Goal: Information Seeking & Learning: Learn about a topic

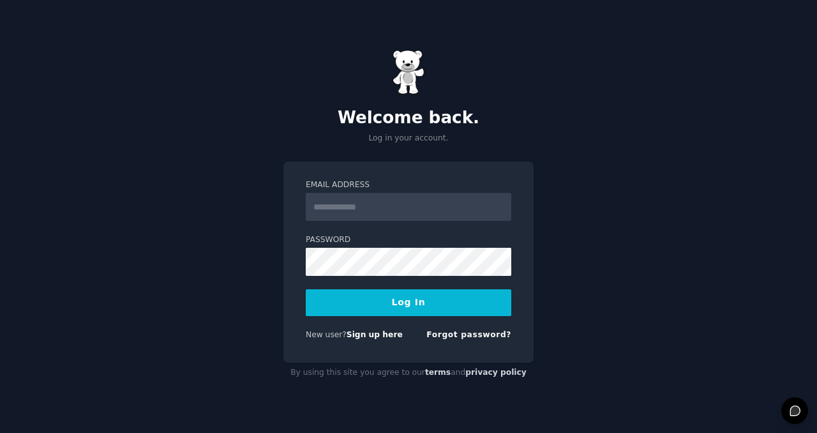
type input "**********"
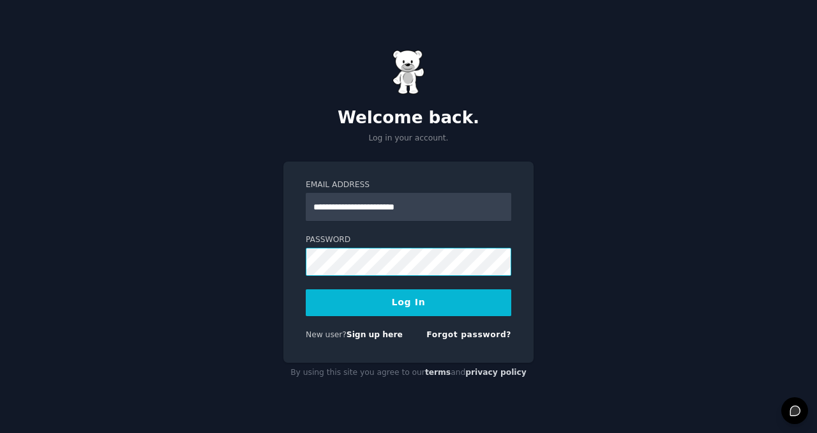
click at [306, 289] on button "Log In" at bounding box center [408, 302] width 205 height 27
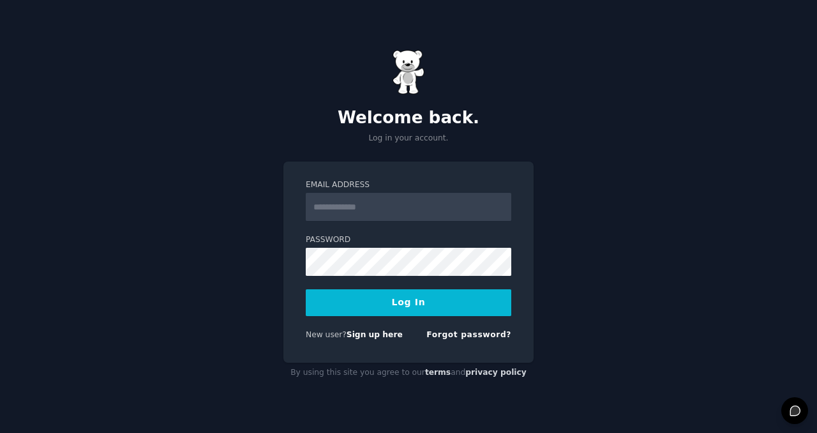
click at [428, 214] on input "Email Address" at bounding box center [408, 207] width 205 height 28
type input "**********"
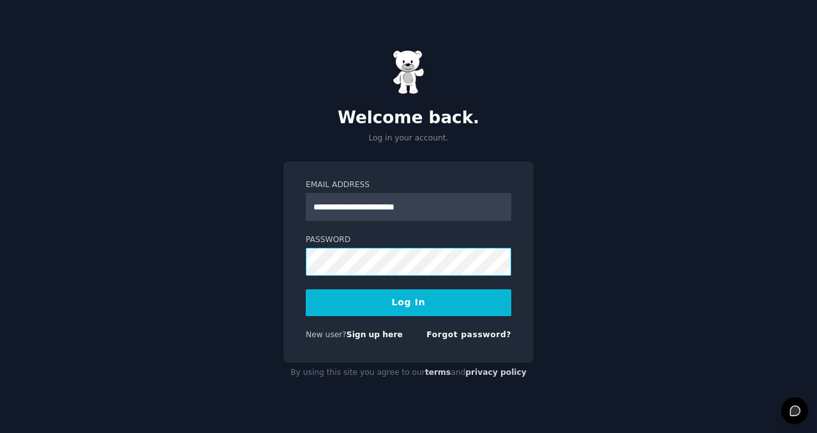
click at [306, 289] on button "Log In" at bounding box center [408, 302] width 205 height 27
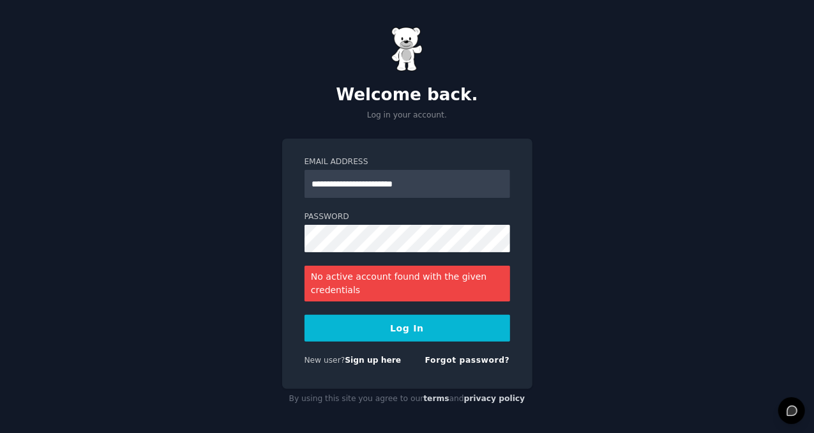
drag, startPoint x: 532, startPoint y: 353, endPoint x: 525, endPoint y: 357, distance: 8.3
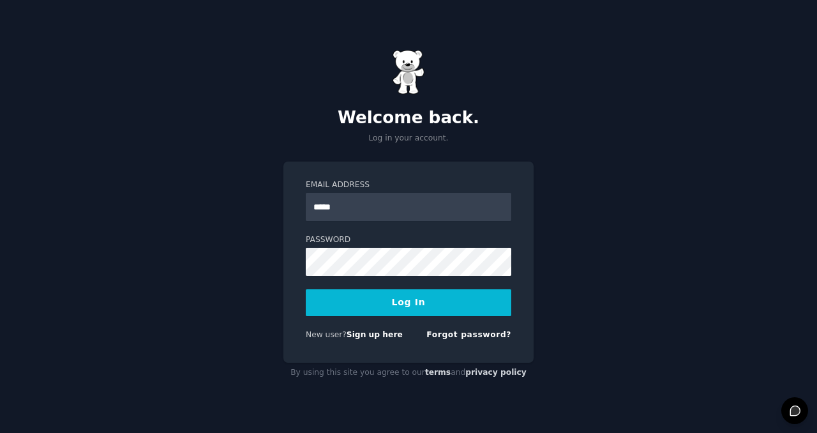
type input "**********"
click at [306, 289] on button "Log In" at bounding box center [408, 302] width 205 height 27
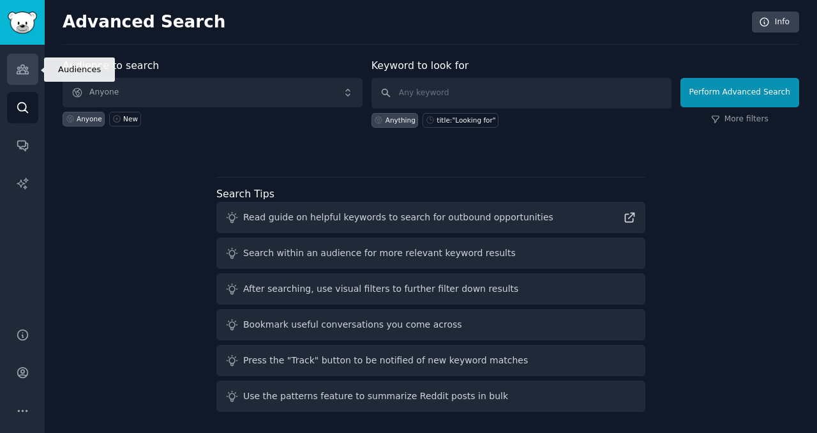
click at [19, 71] on icon "Sidebar" at bounding box center [22, 69] width 11 height 9
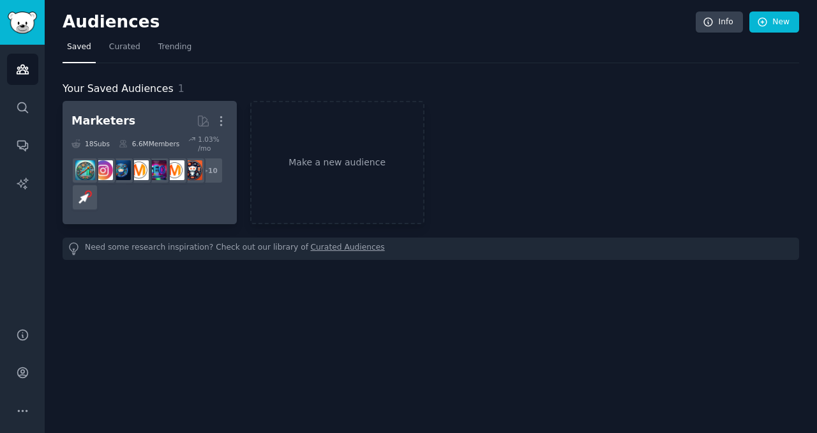
click at [117, 115] on div "Marketers" at bounding box center [103, 121] width 64 height 16
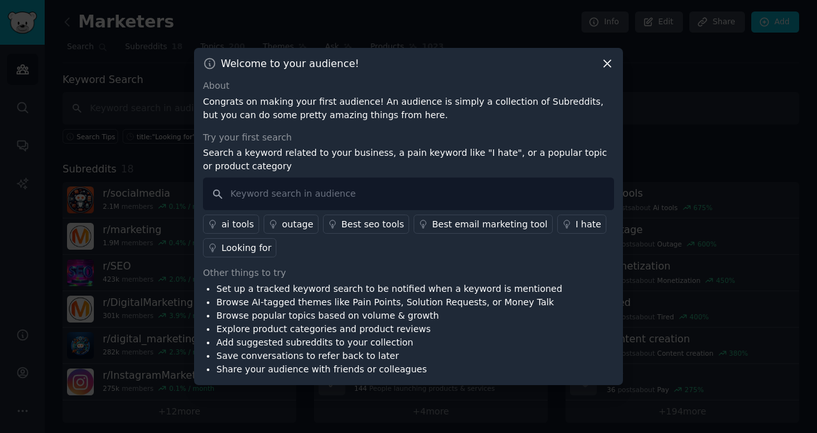
click at [604, 63] on icon at bounding box center [606, 63] width 13 height 13
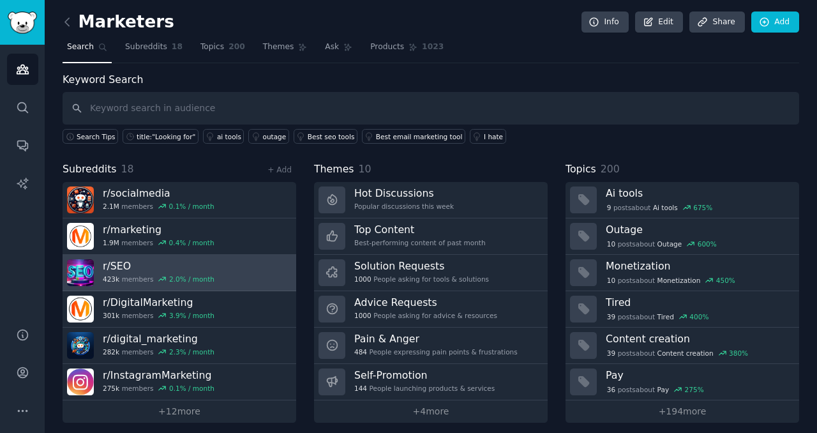
click at [140, 264] on h3 "r/ SEO" at bounding box center [159, 265] width 112 height 13
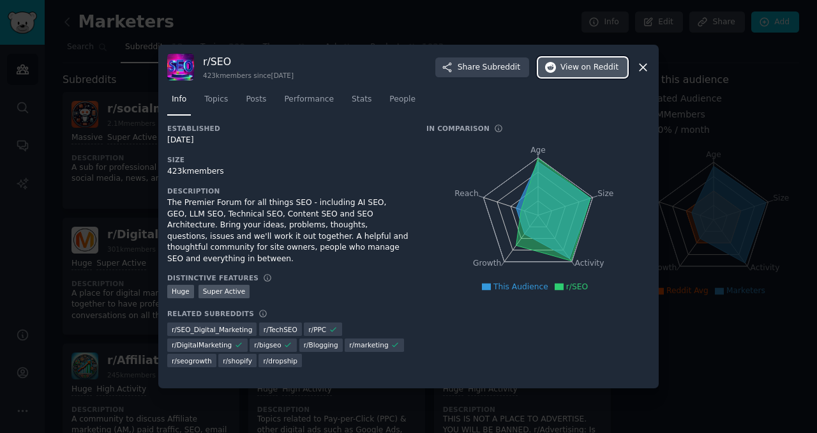
click at [572, 68] on span "View on Reddit" at bounding box center [589, 67] width 58 height 11
click at [641, 66] on icon at bounding box center [642, 67] width 13 height 13
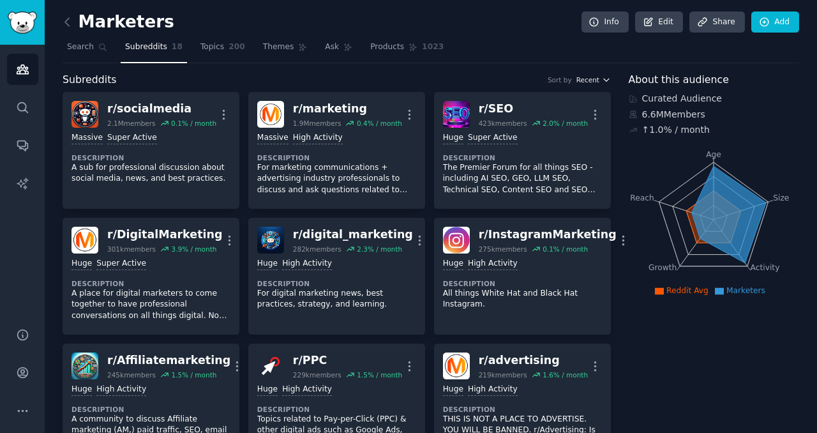
click at [595, 75] on span "Recent" at bounding box center [587, 79] width 23 height 9
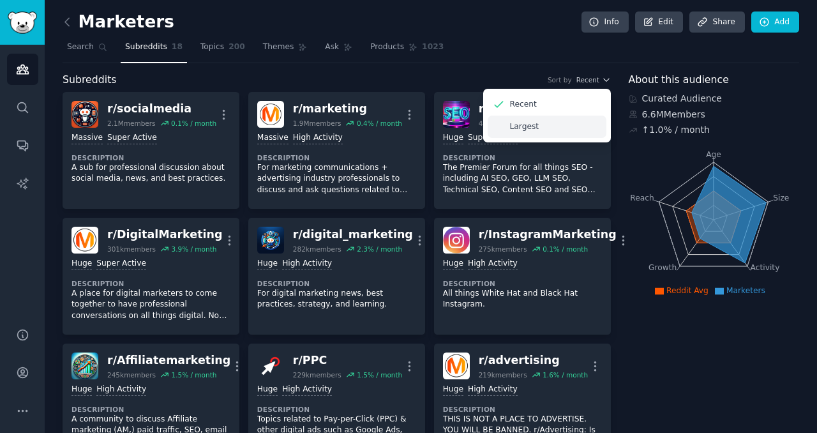
click at [531, 124] on p "Largest" at bounding box center [524, 126] width 29 height 11
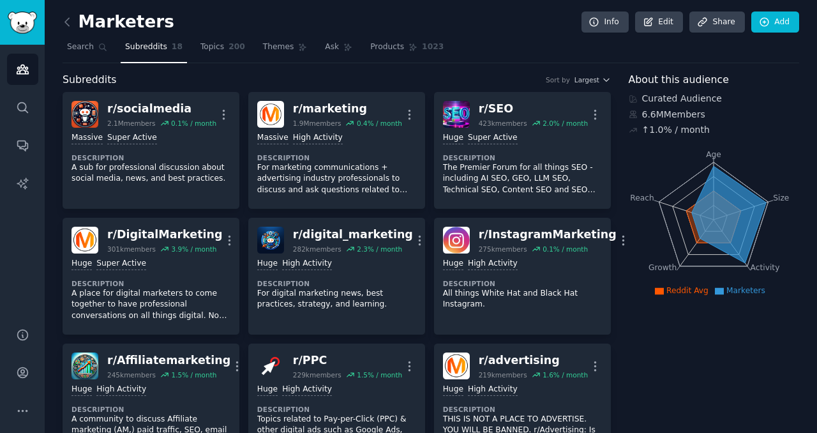
click at [553, 77] on div "Sort by" at bounding box center [558, 79] width 24 height 9
click at [597, 77] on button "Largest" at bounding box center [592, 79] width 36 height 9
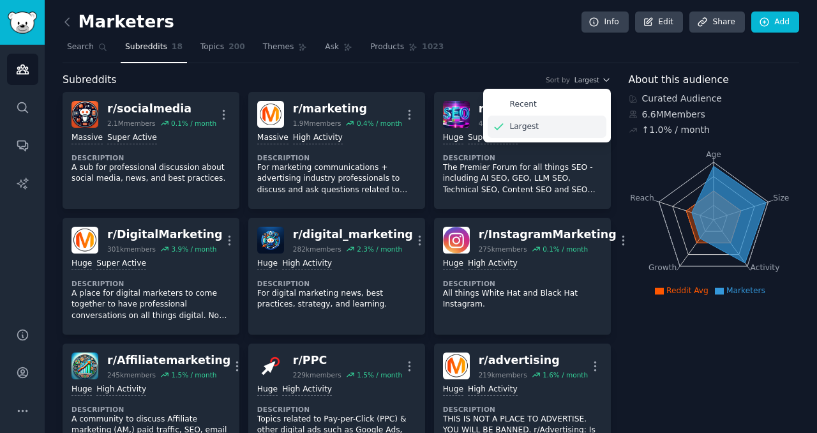
click at [530, 118] on div "Largest" at bounding box center [547, 127] width 119 height 22
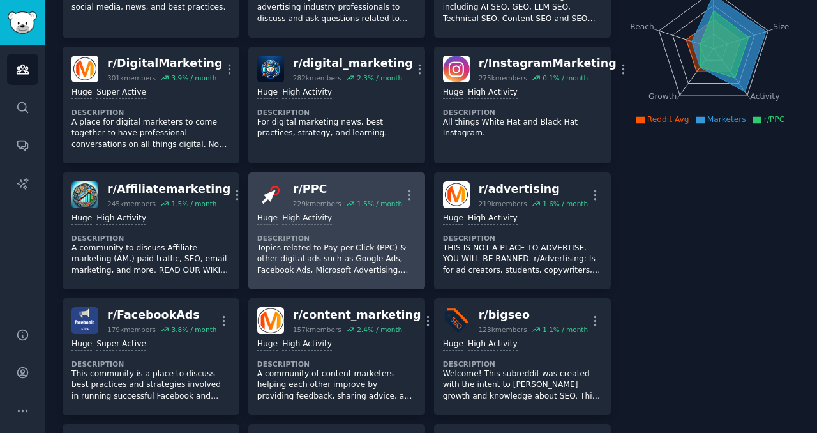
scroll to position [191, 0]
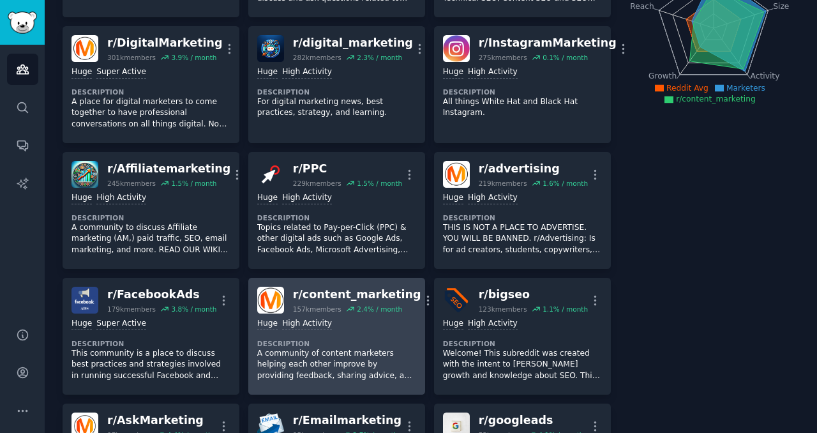
click at [312, 292] on div "r/ content_marketing" at bounding box center [357, 295] width 128 height 16
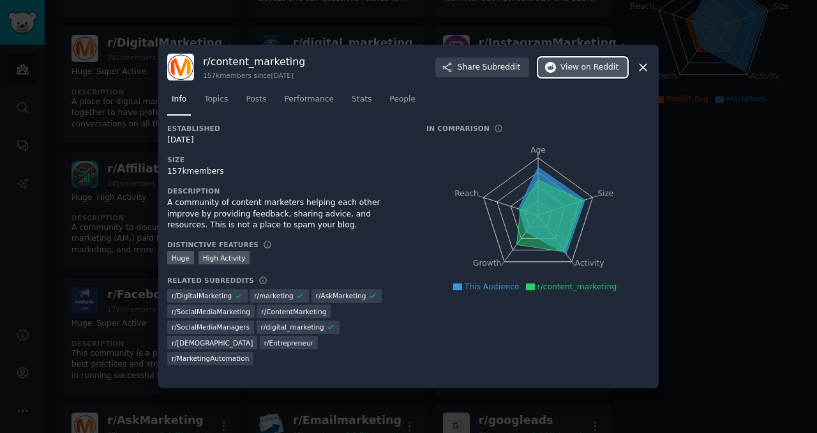
click at [586, 67] on span "on Reddit" at bounding box center [599, 67] width 37 height 11
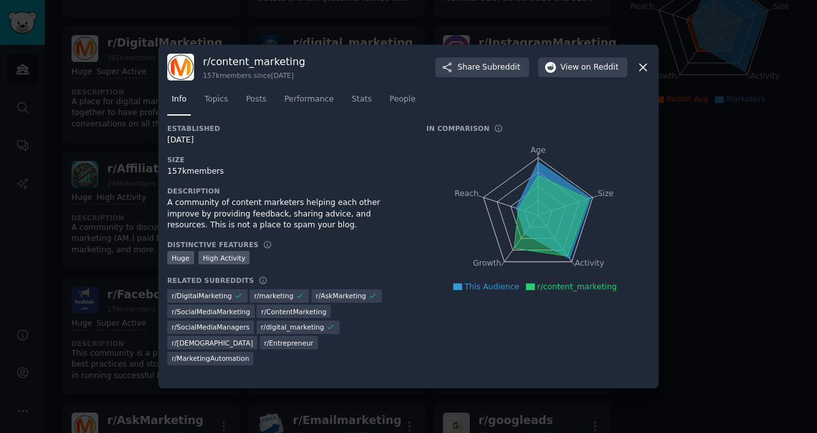
click at [643, 63] on icon at bounding box center [642, 67] width 13 height 13
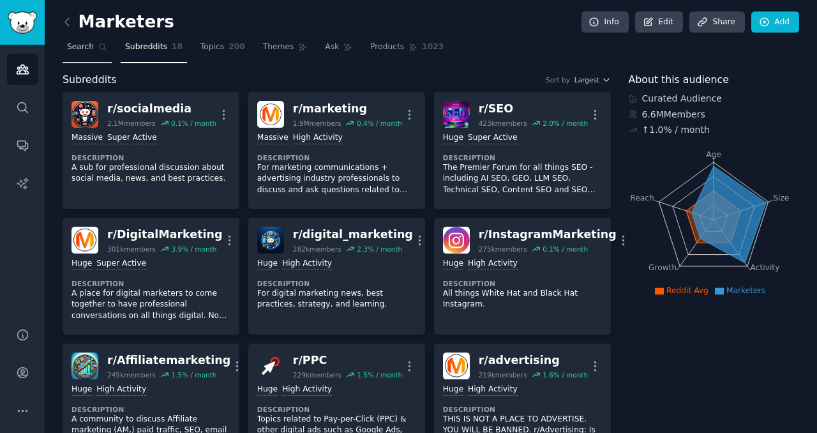
click at [85, 52] on span "Search" at bounding box center [80, 46] width 27 height 11
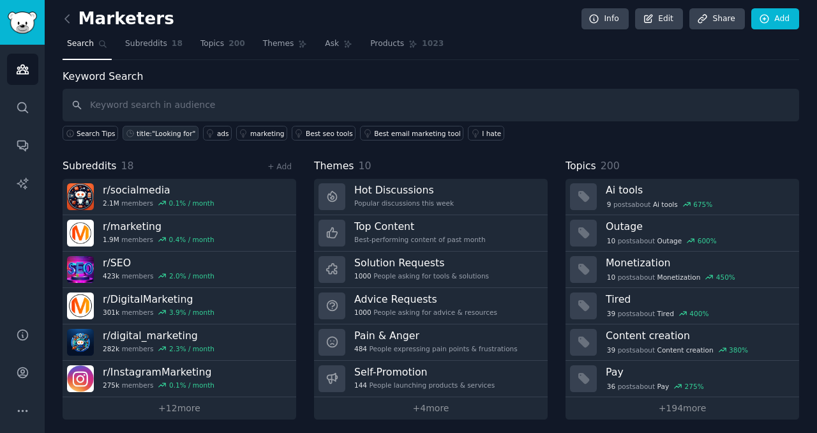
scroll to position [4, 0]
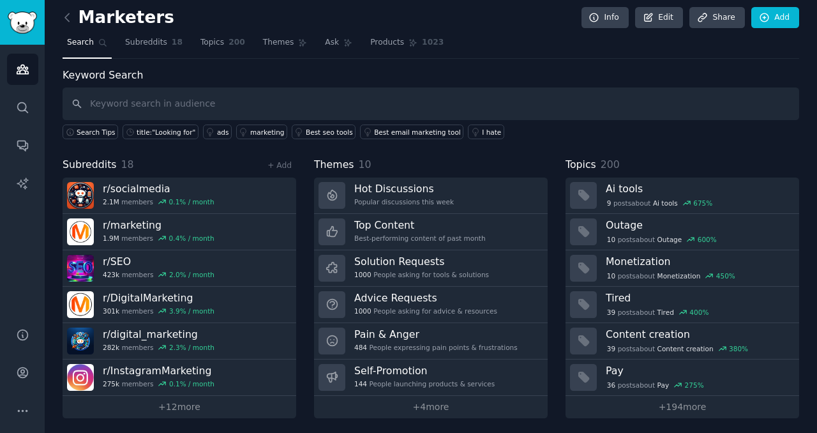
click at [117, 108] on input "text" at bounding box center [431, 103] width 736 height 33
type input "news\"
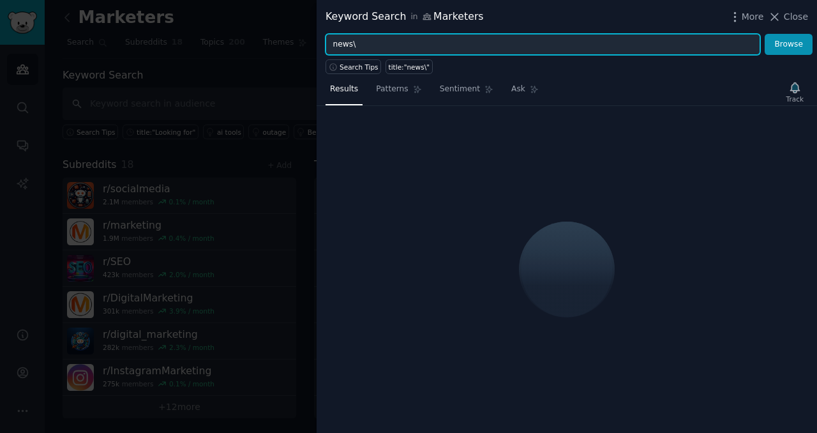
click at [359, 48] on input "news\" at bounding box center [542, 45] width 435 height 22
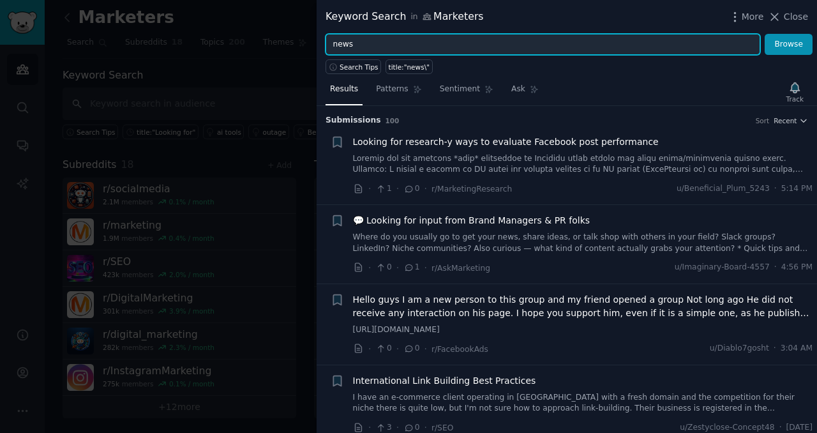
type input "news"
click at [764, 34] on button "Browse" at bounding box center [788, 45] width 48 height 22
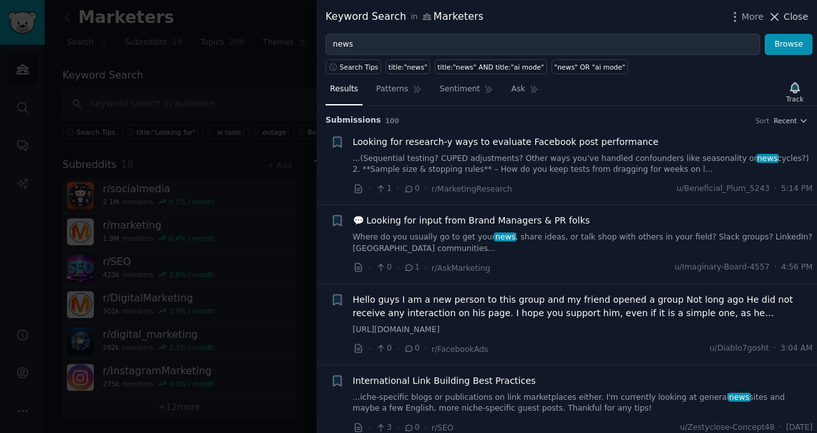
click at [781, 17] on icon at bounding box center [774, 16] width 13 height 13
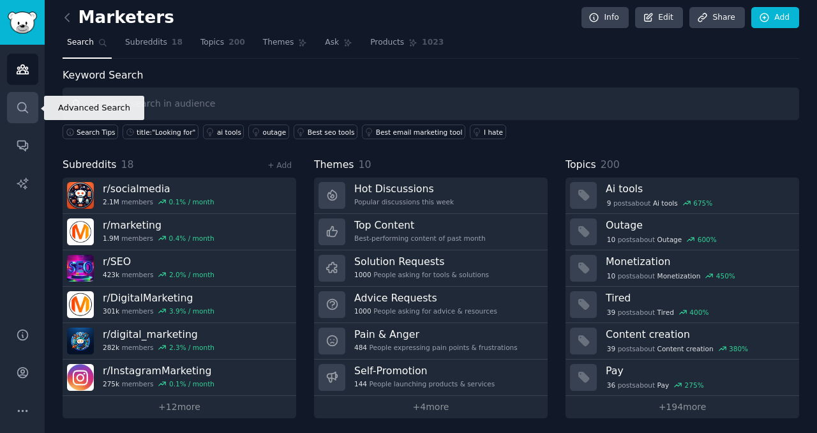
click at [11, 108] on link "Search" at bounding box center [22, 107] width 31 height 31
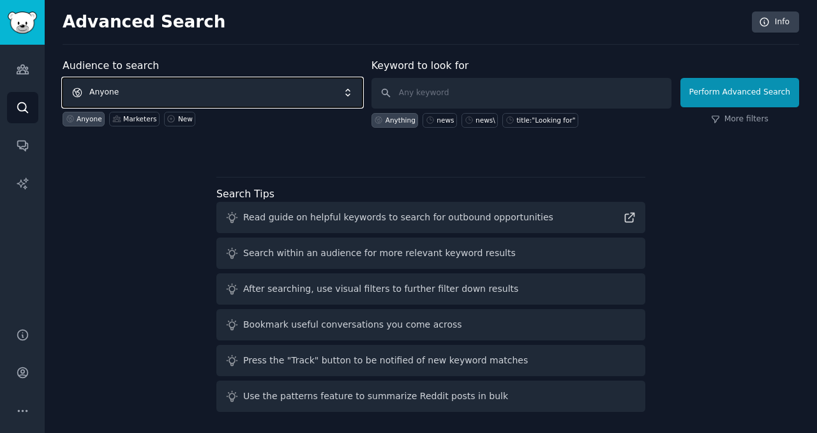
click at [216, 86] on span "Anyone" at bounding box center [213, 92] width 300 height 29
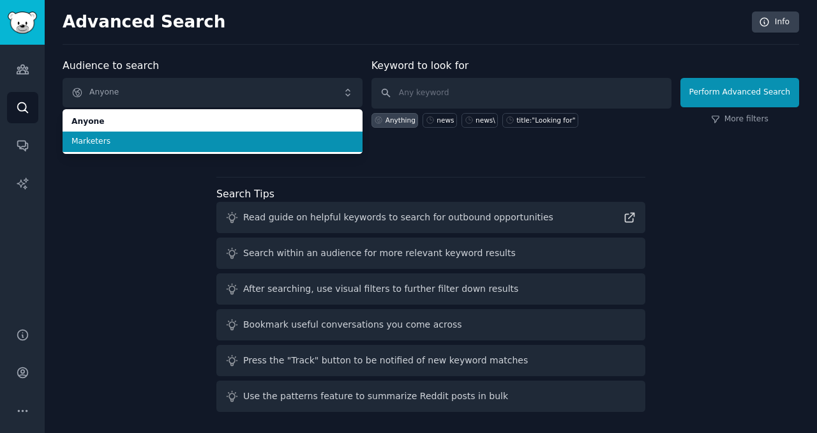
click at [173, 142] on span "Marketers" at bounding box center [212, 141] width 282 height 11
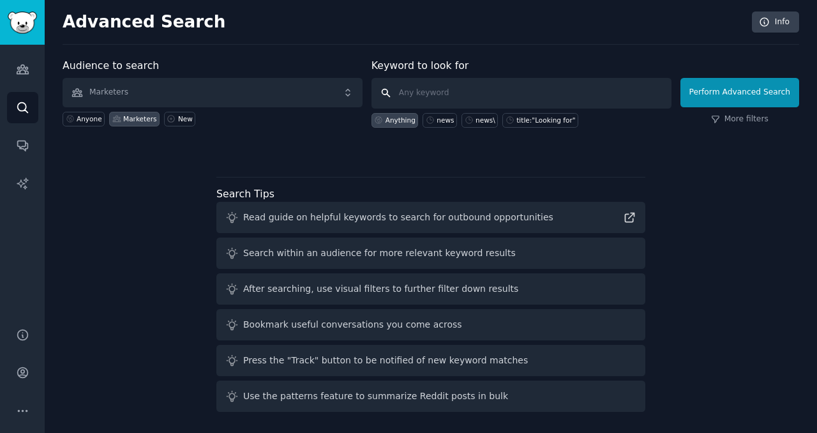
click at [425, 98] on input "text" at bounding box center [521, 93] width 300 height 31
click at [712, 94] on button "Perform Advanced Search" at bounding box center [739, 92] width 119 height 29
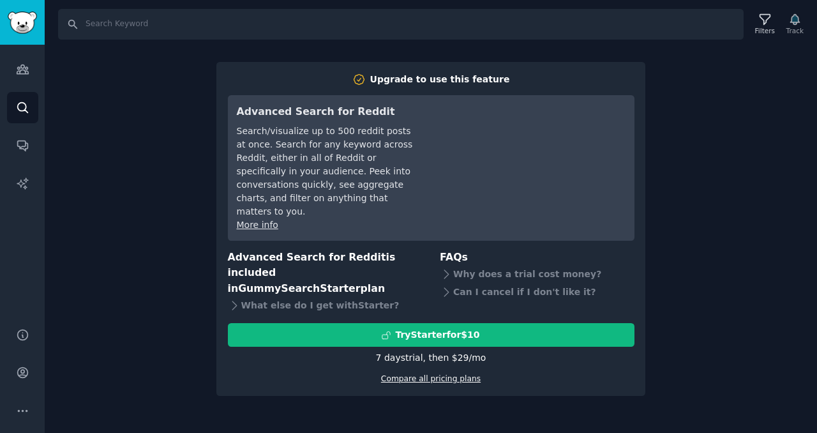
click at [430, 374] on link "Compare all pricing plans" at bounding box center [431, 378] width 100 height 9
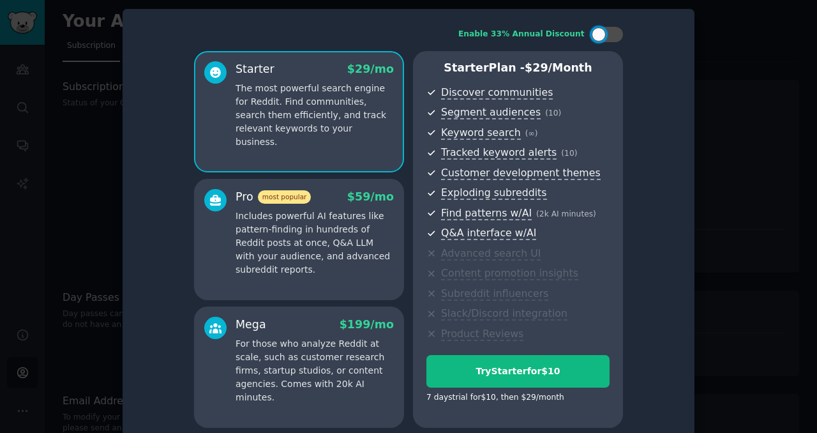
click at [718, 66] on div at bounding box center [408, 216] width 817 height 433
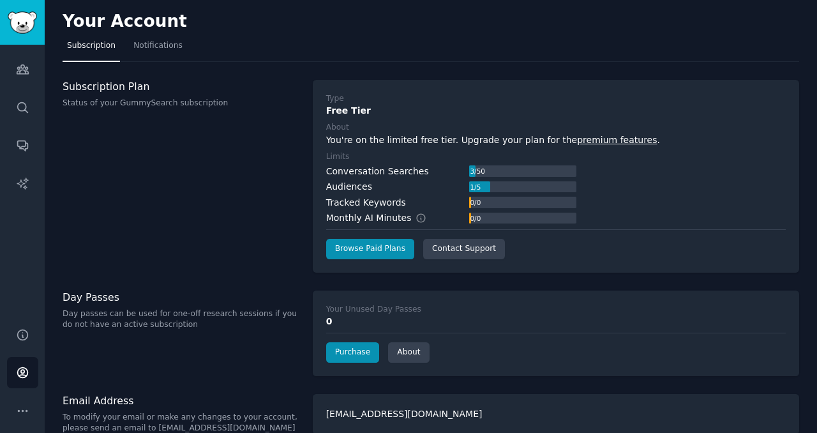
scroll to position [18, 0]
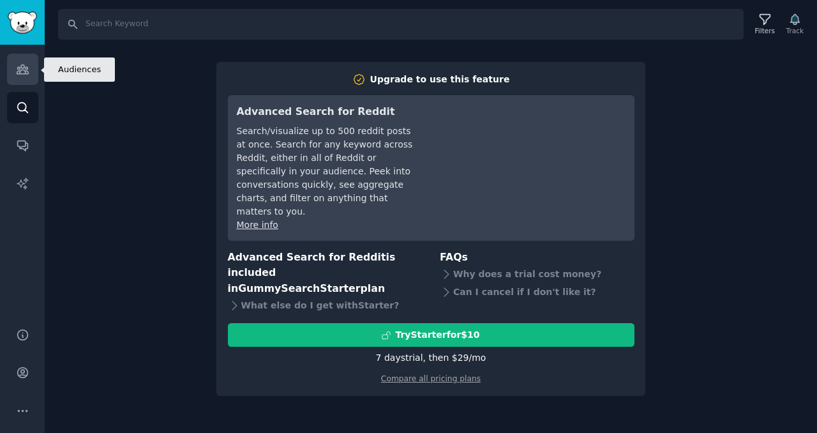
click at [19, 66] on icon "Sidebar" at bounding box center [22, 69] width 13 height 13
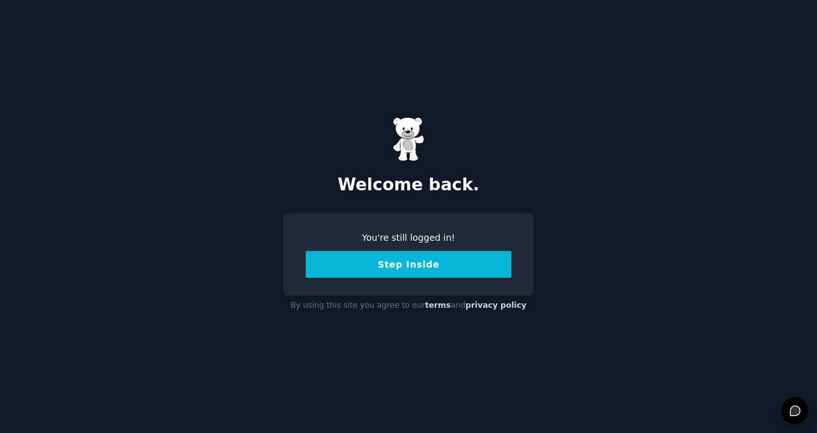
click at [368, 267] on button "Step Inside" at bounding box center [408, 264] width 205 height 27
click at [385, 267] on button "Step Inside" at bounding box center [408, 264] width 205 height 27
